Goal: Navigation & Orientation: Find specific page/section

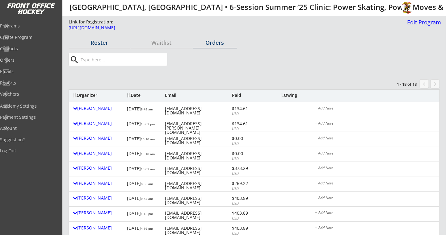
click at [103, 45] on div "Roster" at bounding box center [100, 43] width 62 height 6
select select ""All Levels""
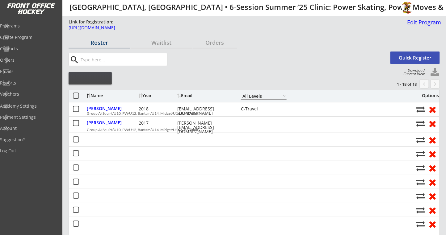
select select ""All Levels""
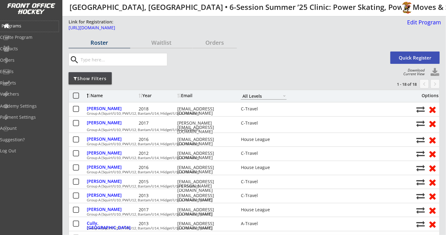
click at [28, 26] on div "Programs" at bounding box center [30, 26] width 56 height 4
